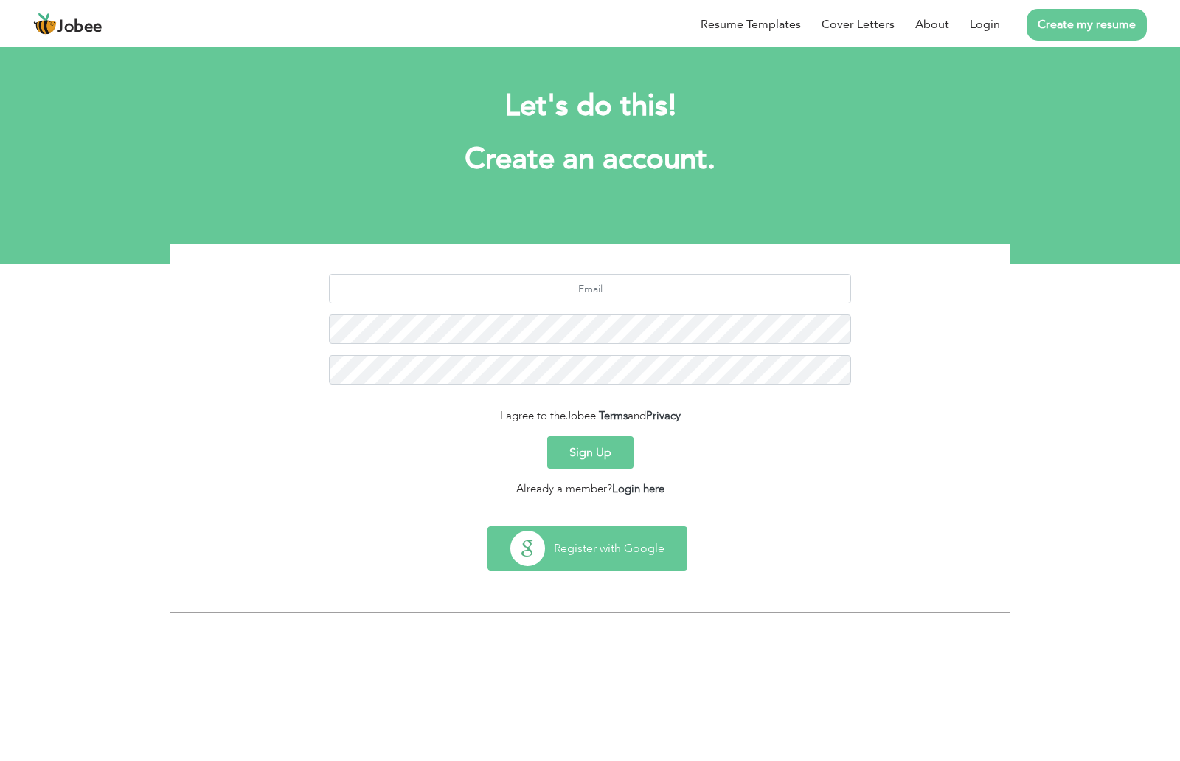
click at [579, 553] on button "Register with Google" at bounding box center [587, 548] width 198 height 43
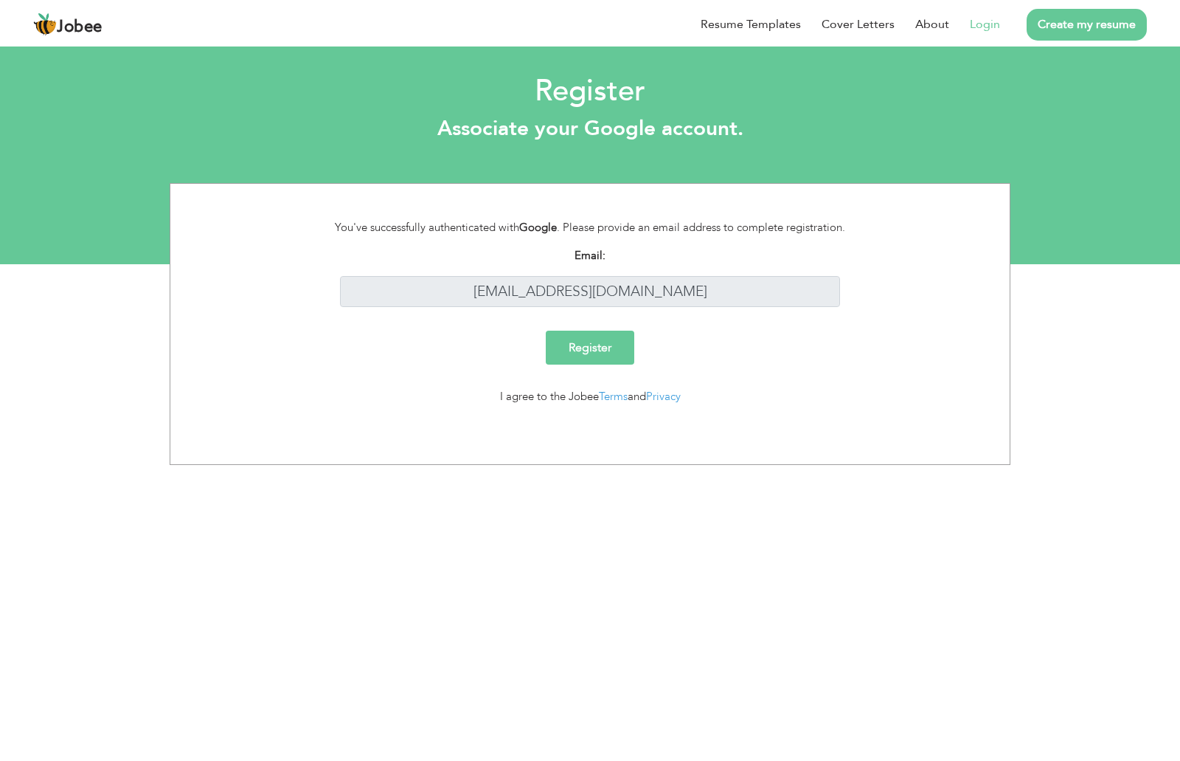
click at [589, 339] on input "Register" at bounding box center [590, 348] width 89 height 34
